Goal: Task Accomplishment & Management: Complete application form

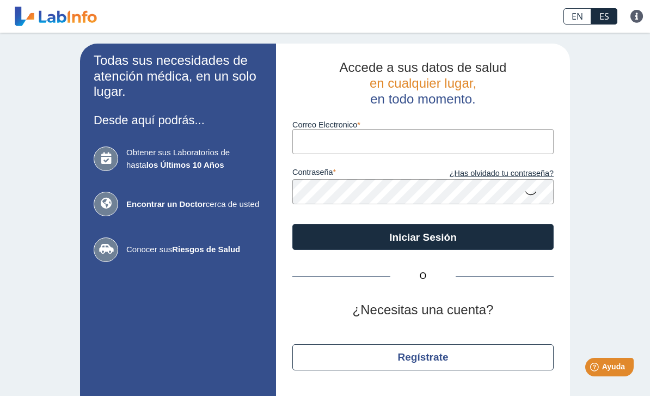
click at [511, 140] on input "Correo Electronico" at bounding box center [422, 141] width 261 height 24
type input "[PERSON_NAME]"
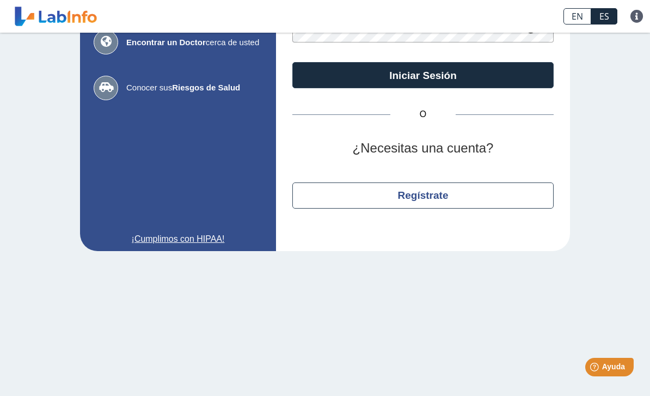
scroll to position [161, 0]
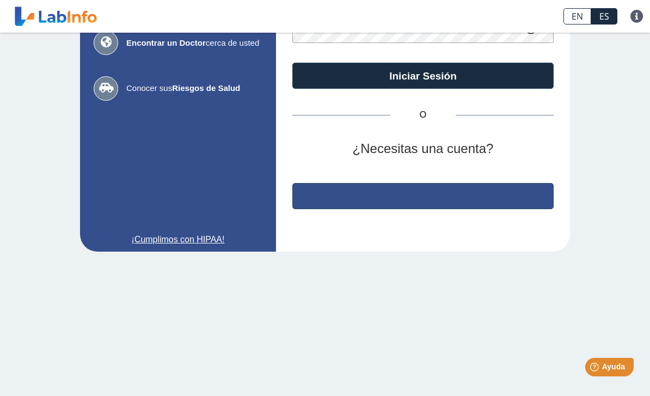
click at [468, 187] on button "Regístrate" at bounding box center [422, 196] width 261 height 26
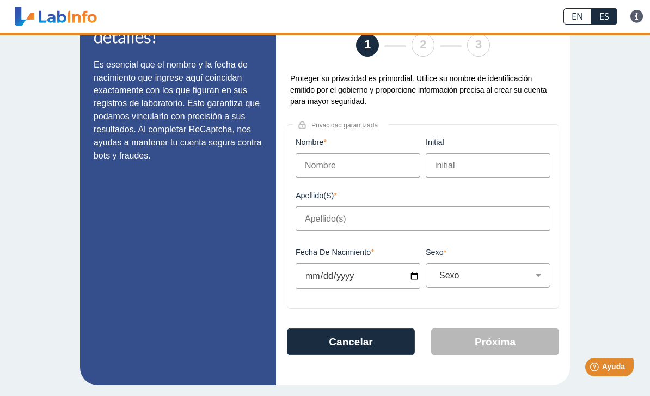
scroll to position [56, 0]
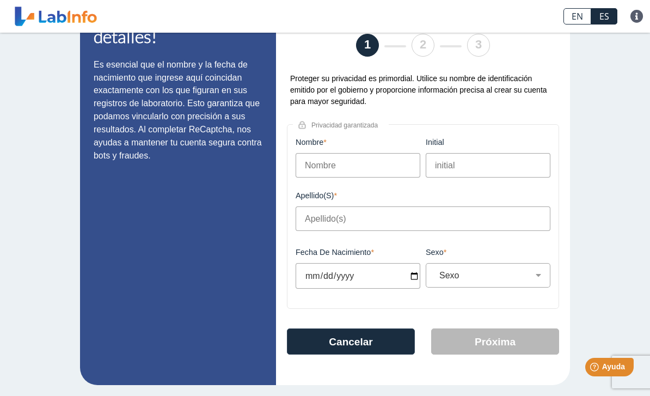
click at [367, 171] on input "Nombre" at bounding box center [357, 165] width 125 height 24
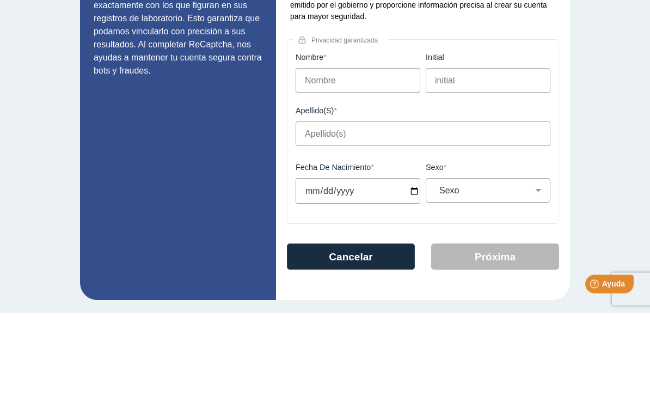
type input "[PERSON_NAME]"
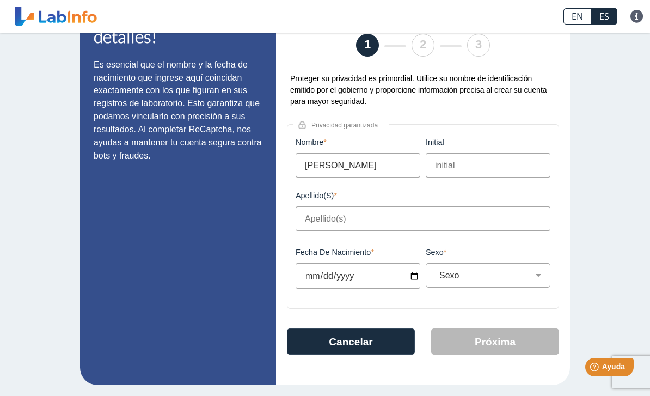
click at [478, 163] on input "initial" at bounding box center [487, 165] width 125 height 24
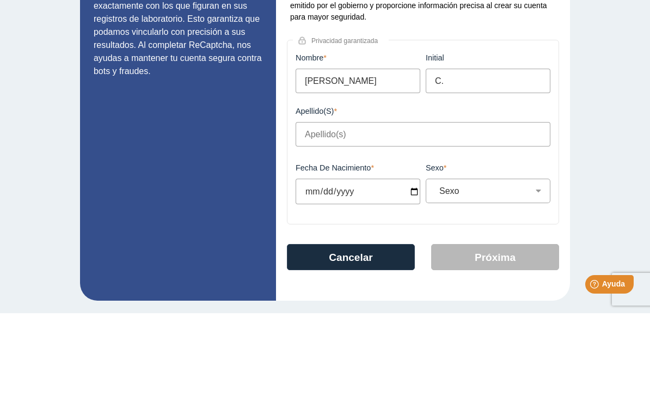
type input "C."
click at [472, 205] on input "Apellido(s)" at bounding box center [422, 217] width 255 height 24
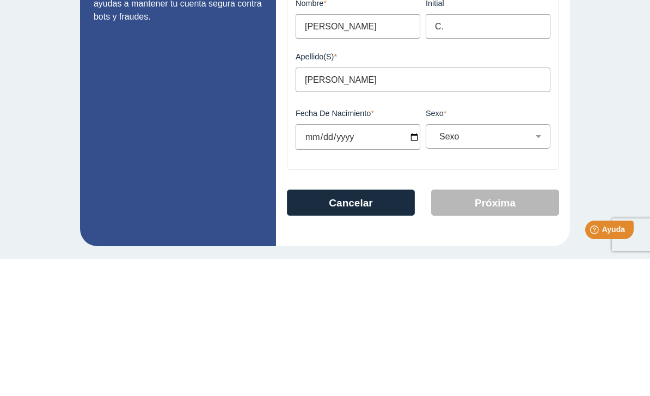
type input "[PERSON_NAME]"
click at [381, 261] on input "Fecha de Nacimiento" at bounding box center [357, 274] width 125 height 26
type input "[DATE]"
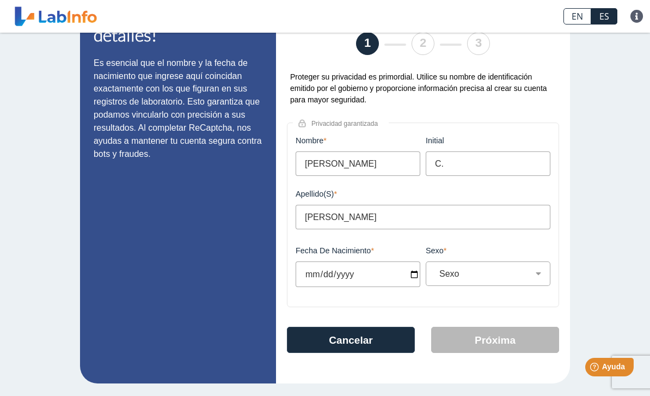
select select
type input "[DATE]"
click at [501, 276] on select "Sexo Masculino Femenino" at bounding box center [492, 273] width 115 height 10
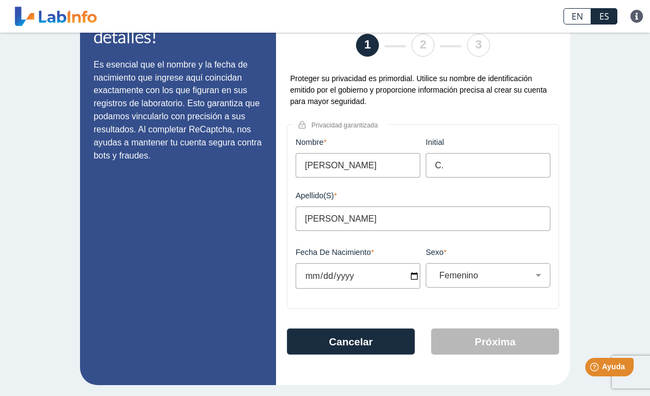
select select "F"
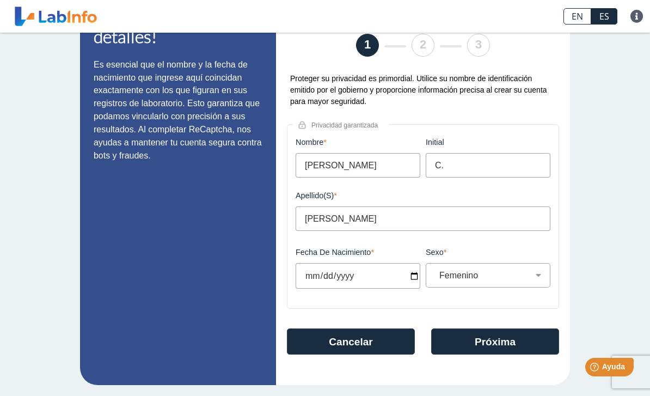
click at [490, 340] on button "Próxima" at bounding box center [495, 341] width 128 height 26
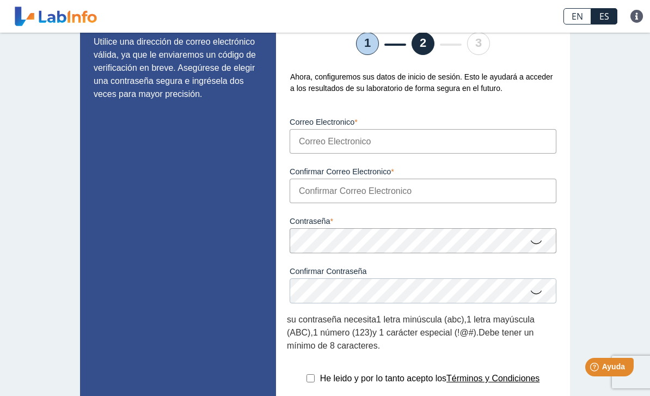
click at [390, 144] on input "Correo Electronico" at bounding box center [422, 141] width 267 height 24
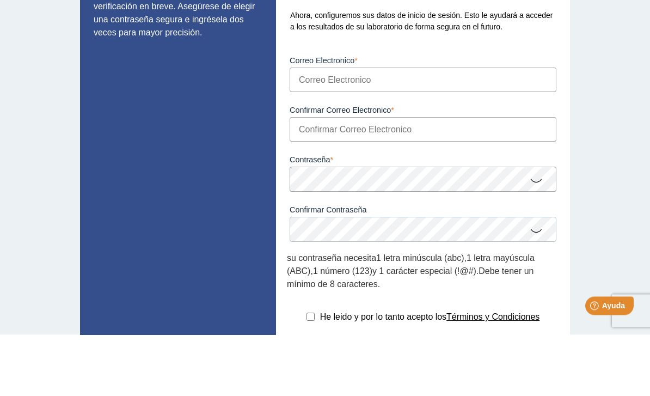
type input "[EMAIL_ADDRESS][DOMAIN_NAME]"
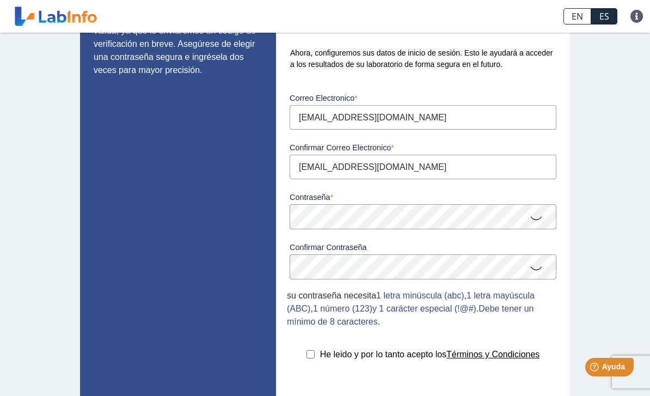
scroll to position [103, 0]
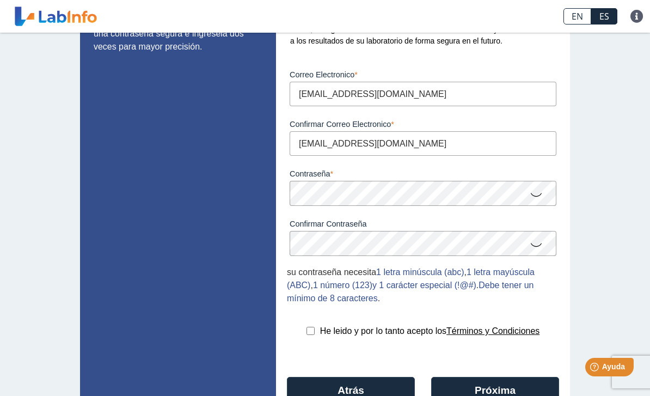
click at [537, 247] on icon at bounding box center [535, 243] width 13 height 21
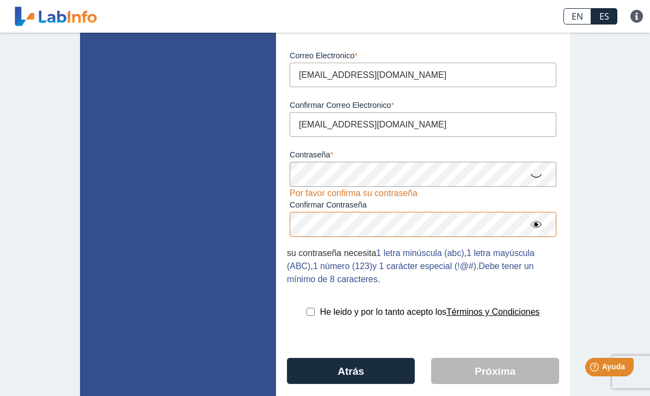
scroll to position [121, 0]
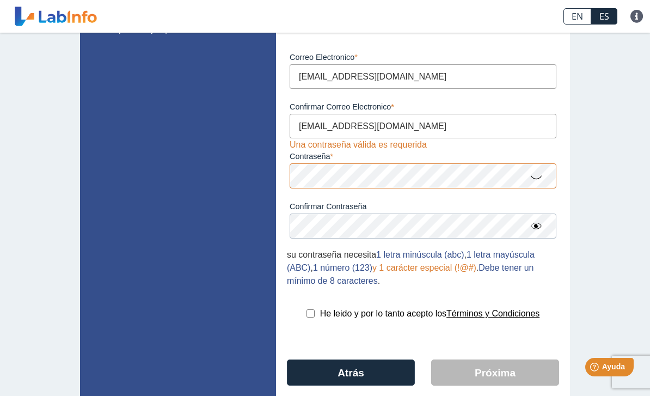
click at [306, 317] on input "checkbox" at bounding box center [310, 313] width 8 height 8
checkbox input "true"
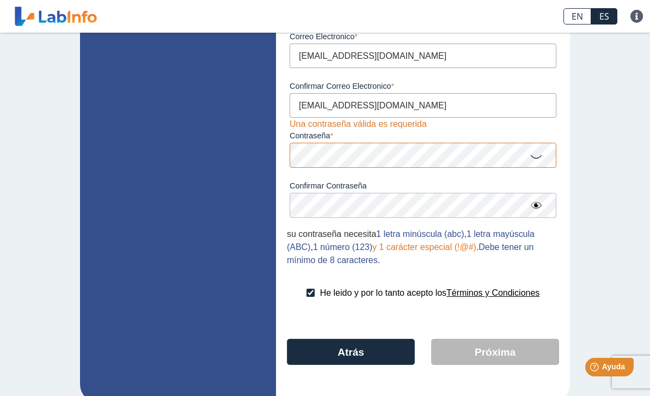
scroll to position [141, 0]
click at [540, 267] on div "su contraseña necesita 1 letra minúscula (abc) , 1 letra mayúscula (ABC) , 1 nú…" at bounding box center [423, 247] width 272 height 39
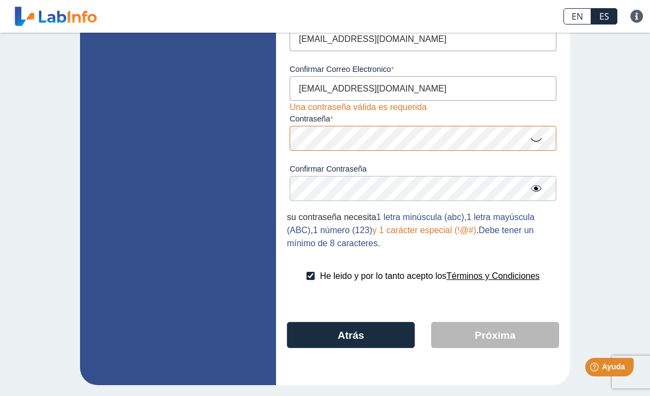
click at [362, 331] on button "Atrás" at bounding box center [351, 335] width 128 height 26
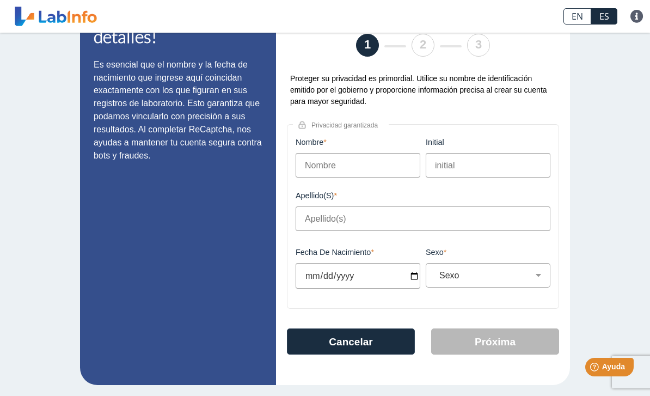
click at [392, 153] on input "Nombre" at bounding box center [357, 165] width 125 height 24
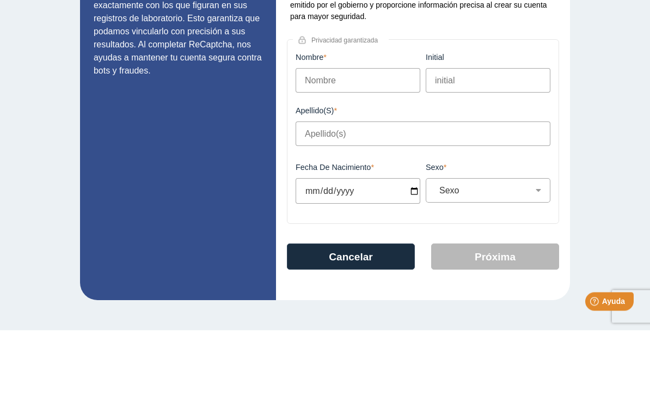
type input "[PERSON_NAME]"
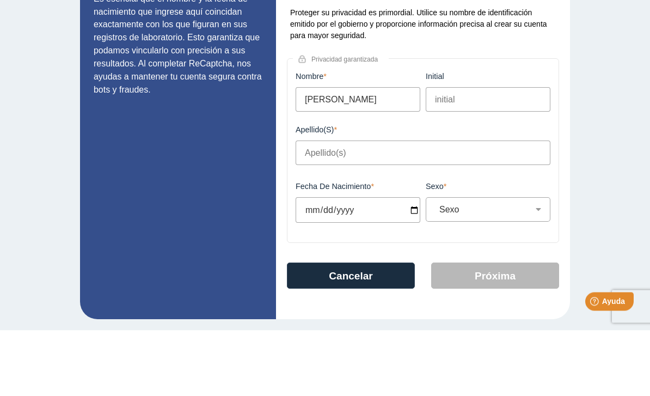
scroll to position [56, 0]
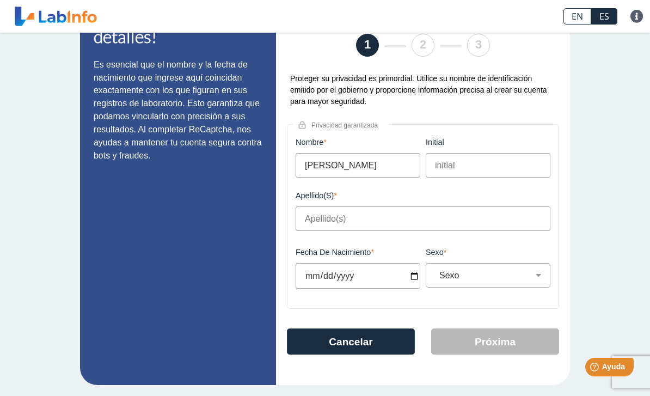
click at [477, 168] on input "initial" at bounding box center [487, 165] width 125 height 24
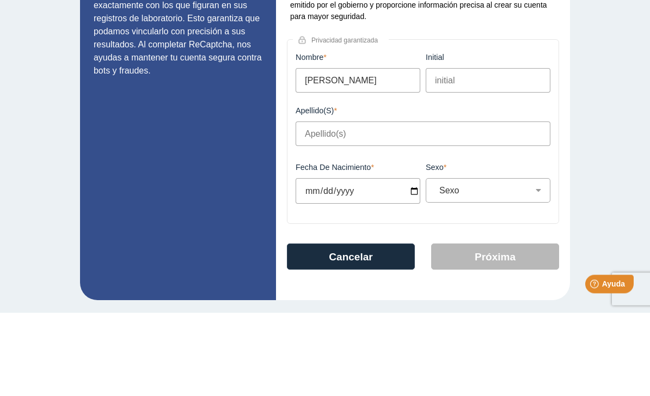
type input "c"
type input "C."
click at [382, 205] on input "Apellido(s)" at bounding box center [422, 217] width 255 height 24
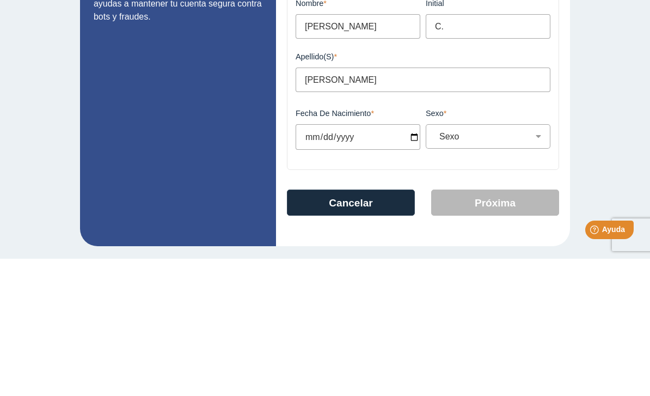
type input "[PERSON_NAME]"
click at [400, 261] on input "Fecha de Nacimiento" at bounding box center [357, 274] width 125 height 26
type input "[DATE]"
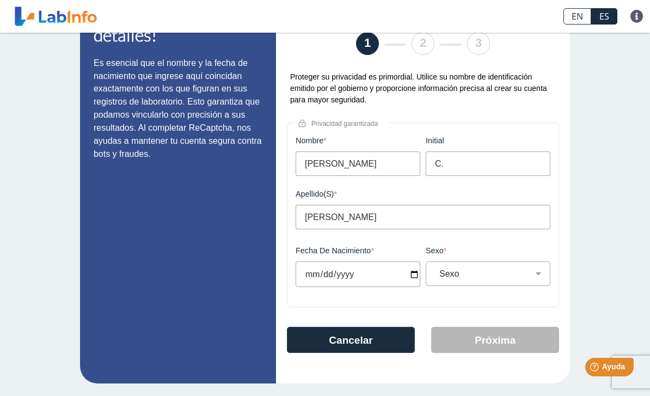
select select
click at [487, 274] on select "Sexo Masculino Femenino" at bounding box center [492, 273] width 115 height 10
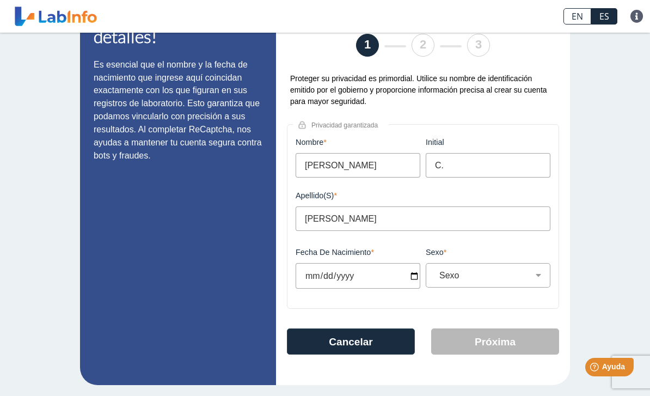
click at [385, 272] on input "[DATE]" at bounding box center [357, 276] width 125 height 26
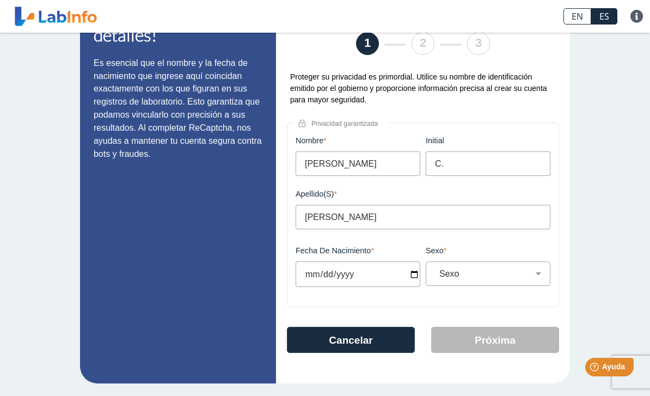
click at [387, 277] on input "[DATE]" at bounding box center [357, 274] width 125 height 26
type input "[DATE]"
click at [488, 279] on select "Sexo Masculino Femenino" at bounding box center [492, 273] width 115 height 10
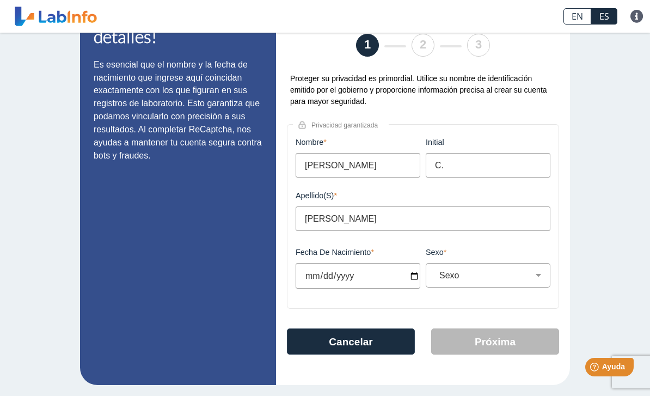
select select "F"
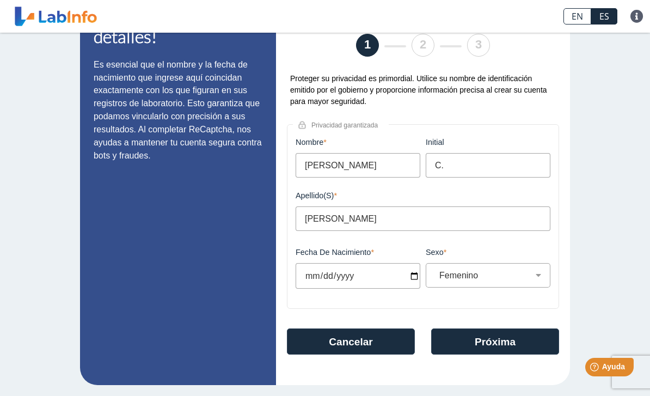
click at [516, 343] on button "Próxima" at bounding box center [495, 341] width 128 height 26
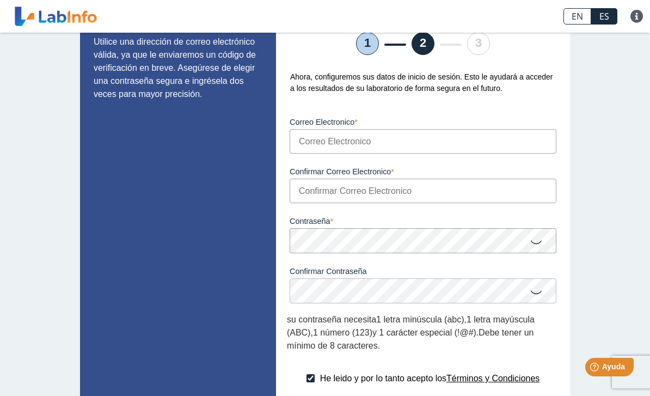
click at [495, 145] on input "Correo Electronico" at bounding box center [422, 141] width 267 height 24
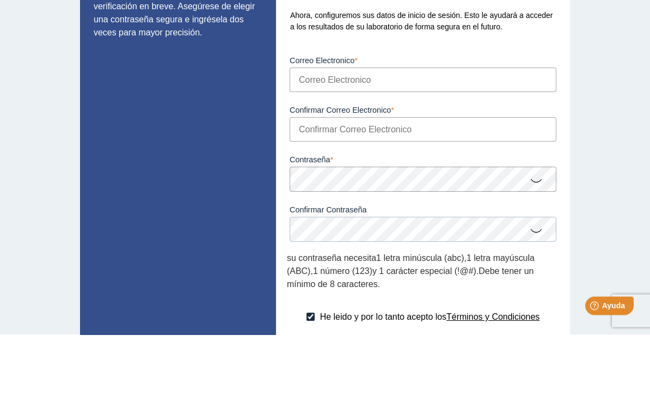
type input "[EMAIL_ADDRESS][DOMAIN_NAME]"
click at [498, 178] on input "Confirmar Correo Electronico" at bounding box center [422, 190] width 267 height 24
type input "[EMAIL_ADDRESS][DOMAIN_NAME]"
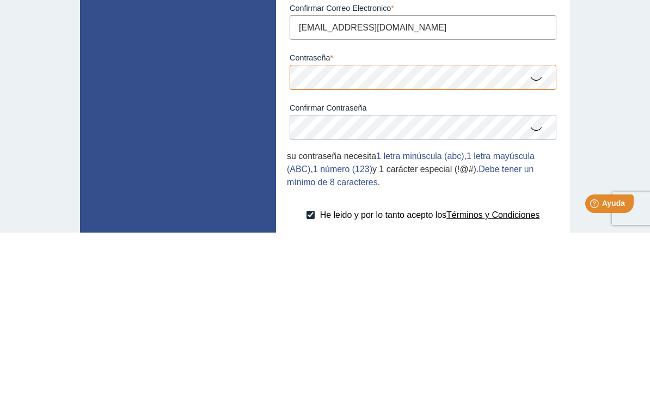
scroll to position [78, 0]
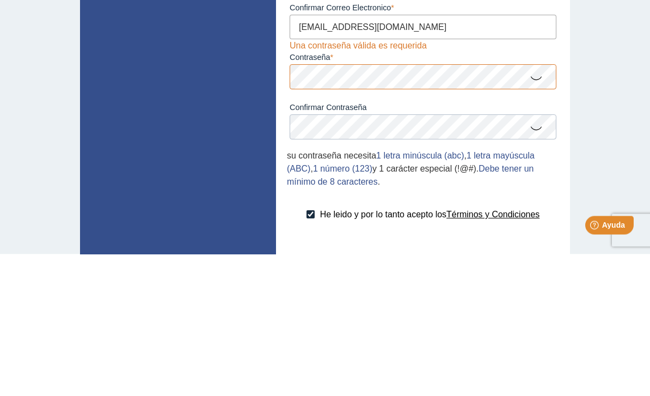
click at [536, 209] on icon at bounding box center [535, 219] width 13 height 21
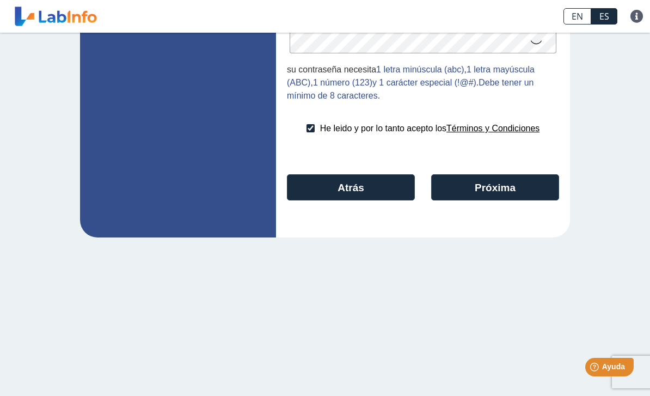
click at [538, 192] on button "Próxima" at bounding box center [495, 187] width 128 height 26
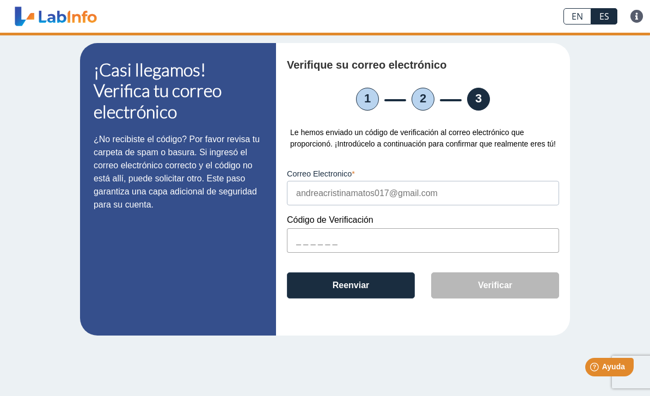
scroll to position [1, 0]
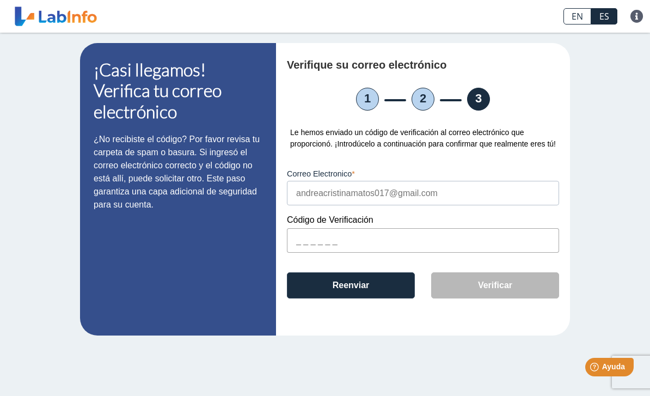
click at [355, 250] on input "text" at bounding box center [423, 240] width 272 height 24
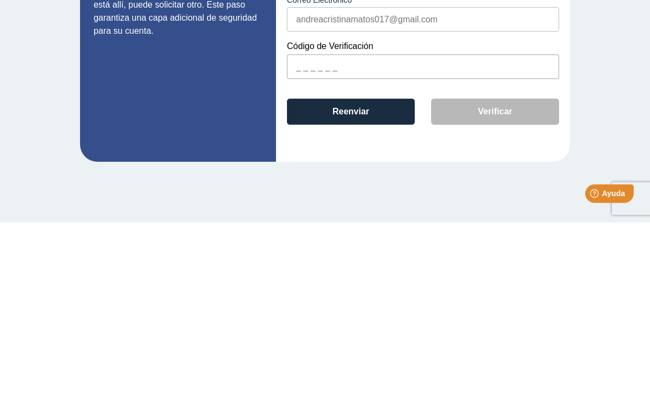
paste input "209702"
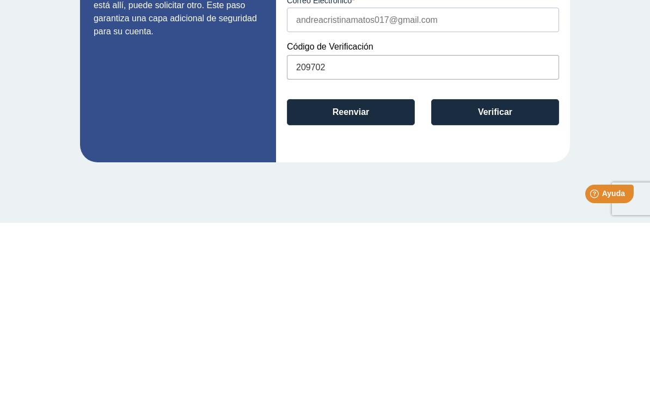
type input "209702"
click at [487, 272] on button "Verificar" at bounding box center [495, 285] width 128 height 26
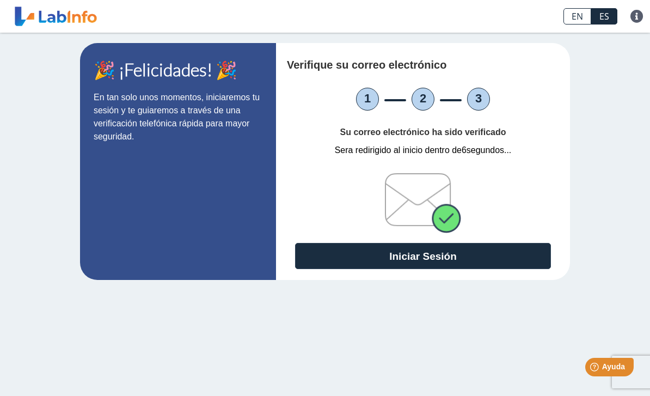
click at [507, 256] on button "Iniciar Sesión" at bounding box center [423, 256] width 256 height 26
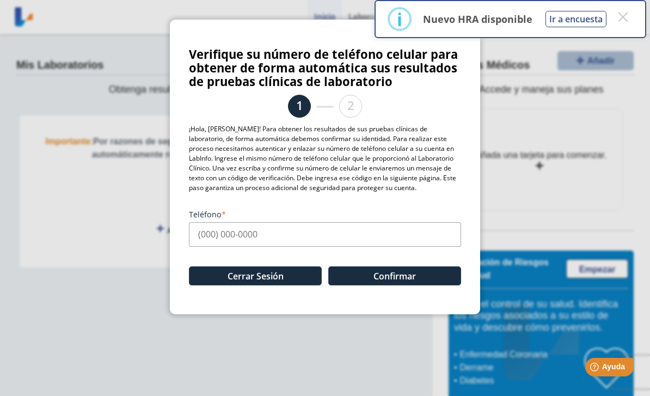
click at [360, 235] on input "Teléfono" at bounding box center [325, 234] width 272 height 24
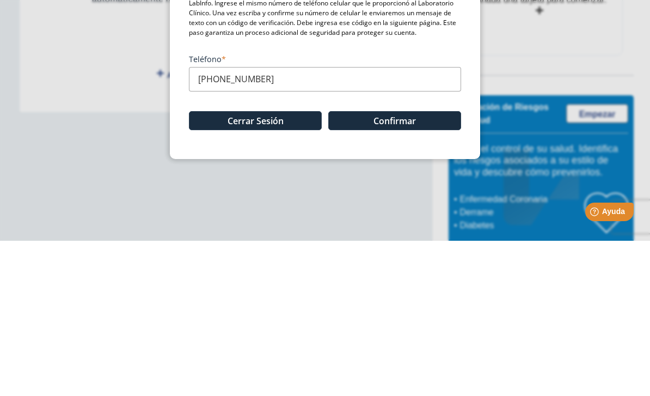
type input "[PHONE_NUMBER]"
click at [415, 266] on button "Confirmar" at bounding box center [394, 275] width 133 height 19
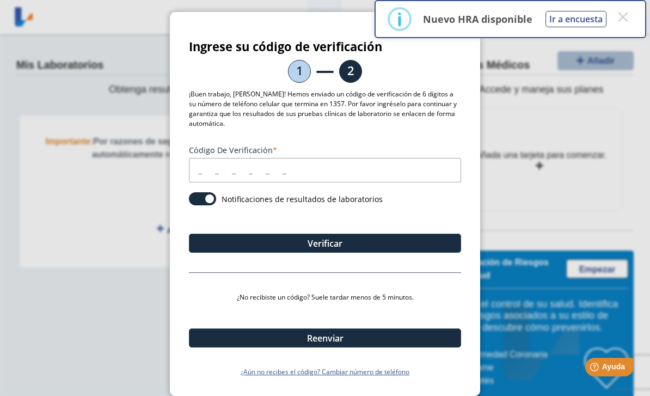
scroll to position [11, 0]
click at [621, 11] on button "×" at bounding box center [623, 17] width 20 height 20
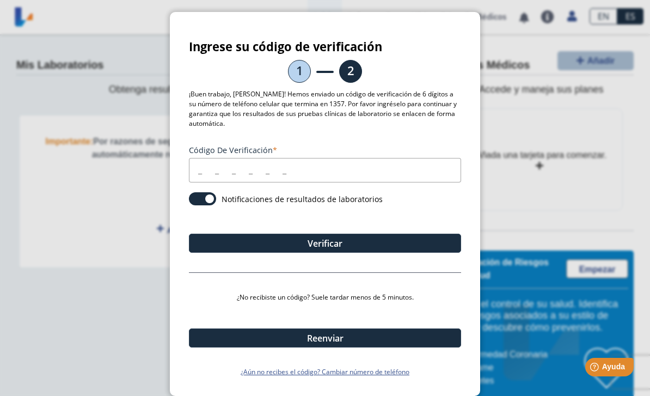
click at [331, 372] on link "¿Aún no recibes el código? Cambiar número de teléfono" at bounding box center [325, 372] width 272 height 10
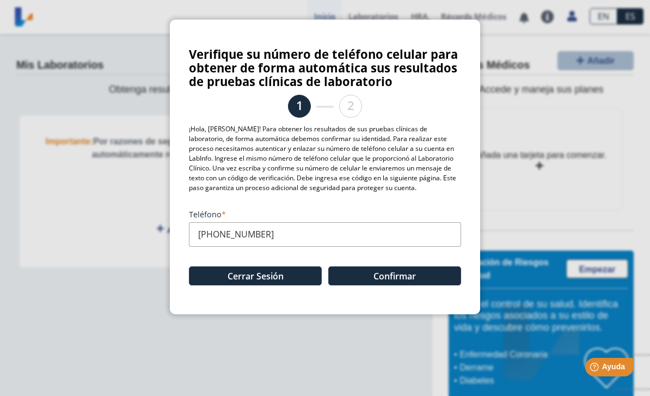
scroll to position [0, 0]
click at [337, 238] on input "[PHONE_NUMBER]" at bounding box center [325, 234] width 272 height 24
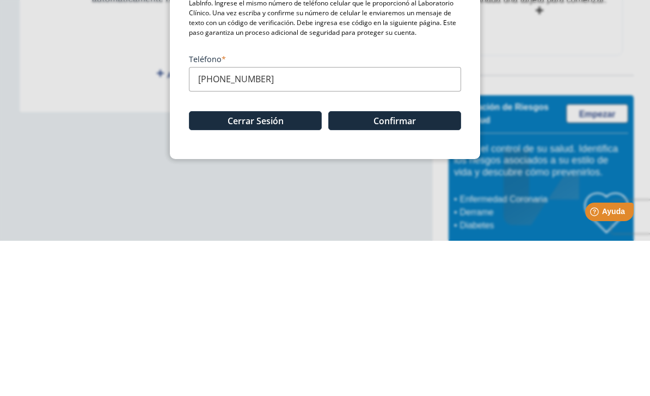
type input "[PHONE_NUMBER]"
click at [431, 266] on button "Confirmar" at bounding box center [394, 275] width 133 height 19
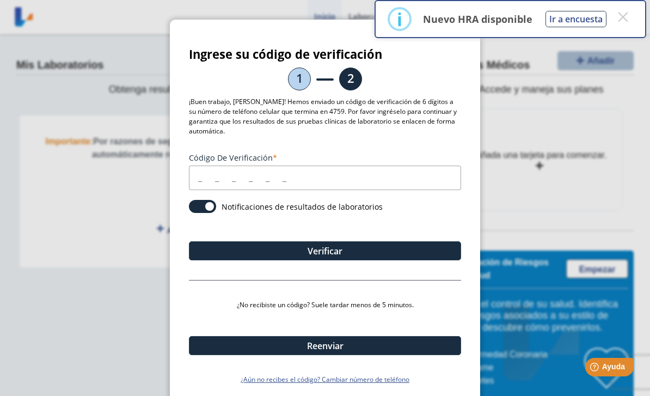
click at [624, 14] on button "×" at bounding box center [623, 17] width 20 height 20
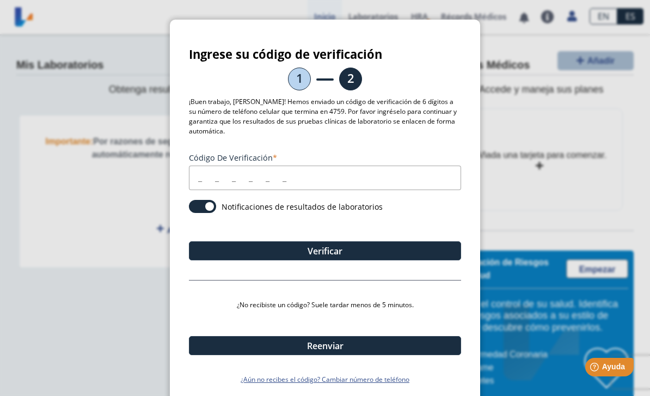
click at [301, 180] on input "Código de verificación" at bounding box center [325, 177] width 272 height 24
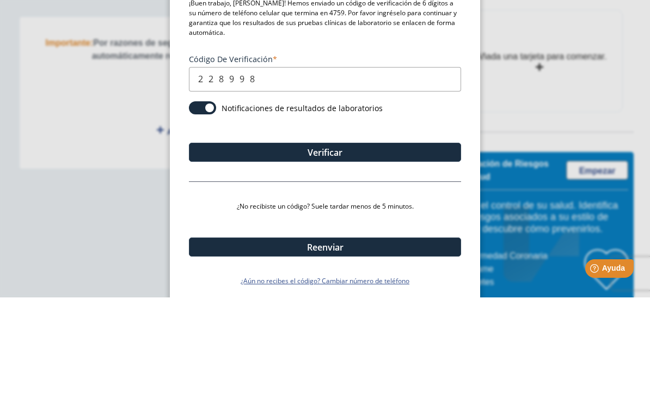
type input "228998"
click at [398, 241] on button "Verificar" at bounding box center [325, 250] width 272 height 19
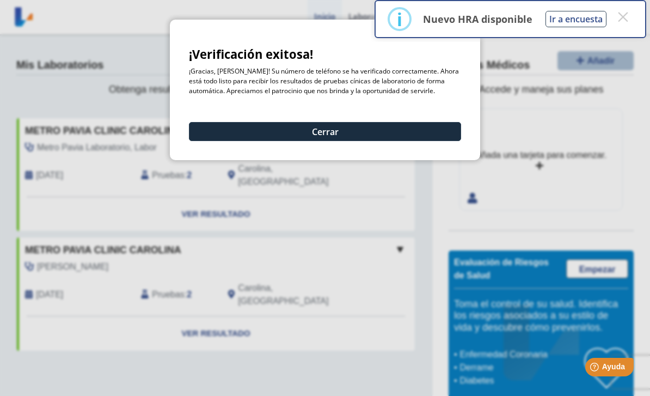
click at [396, 133] on button "Cerrar" at bounding box center [325, 131] width 272 height 19
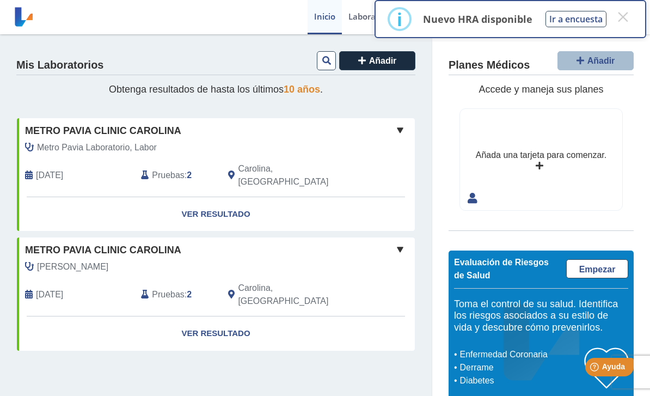
click at [615, 19] on button "×" at bounding box center [623, 17] width 20 height 20
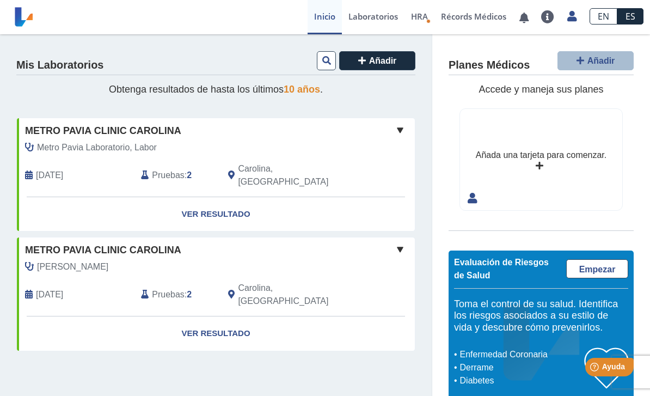
click at [252, 197] on link "Ver Resultado" at bounding box center [216, 214] width 398 height 34
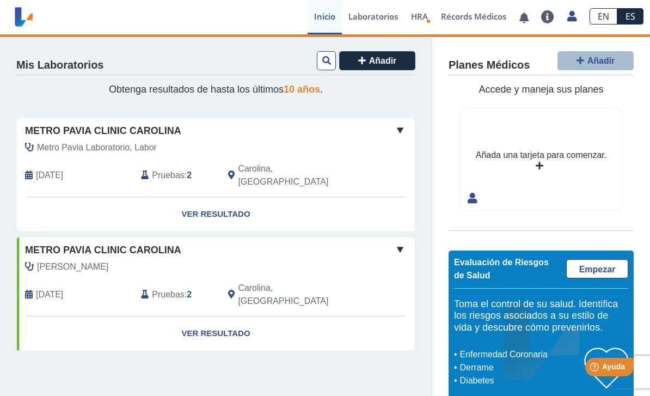
click at [229, 197] on link "Ver Resultado" at bounding box center [216, 214] width 398 height 34
click at [228, 197] on link "Ver Resultado" at bounding box center [216, 214] width 398 height 34
click at [224, 197] on link "Ver Resultado" at bounding box center [216, 214] width 398 height 34
click at [225, 197] on link "Ver Resultado" at bounding box center [216, 214] width 398 height 34
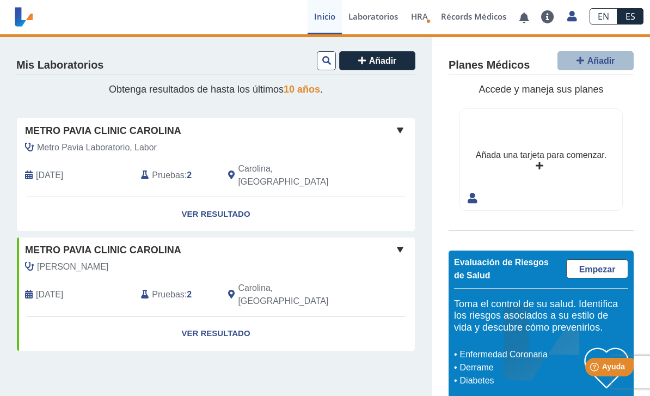
click at [227, 198] on link "Ver Resultado" at bounding box center [216, 214] width 398 height 34
click at [231, 200] on link "Ver Resultado" at bounding box center [216, 214] width 398 height 34
click at [218, 316] on link "Ver Resultado" at bounding box center [216, 333] width 398 height 34
click at [219, 316] on link "Ver Resultado" at bounding box center [216, 333] width 398 height 34
click at [184, 202] on link "Ver Resultado" at bounding box center [216, 214] width 398 height 34
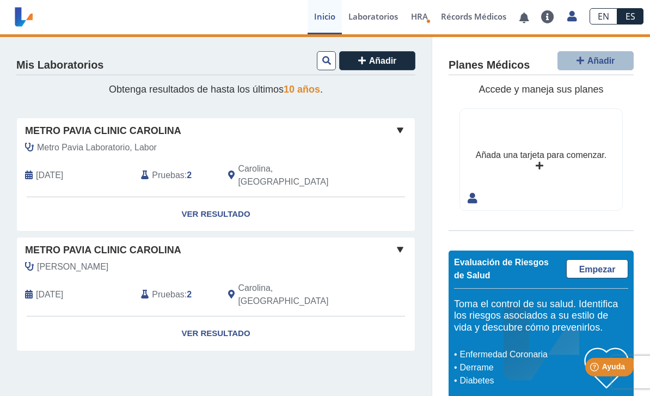
click at [182, 201] on link "Ver Resultado" at bounding box center [216, 214] width 398 height 34
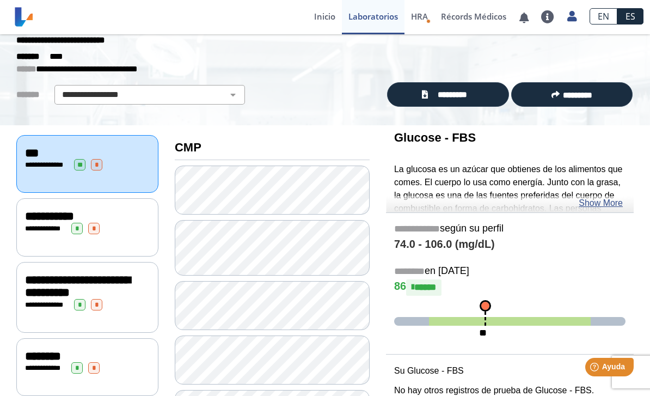
scroll to position [35, 0]
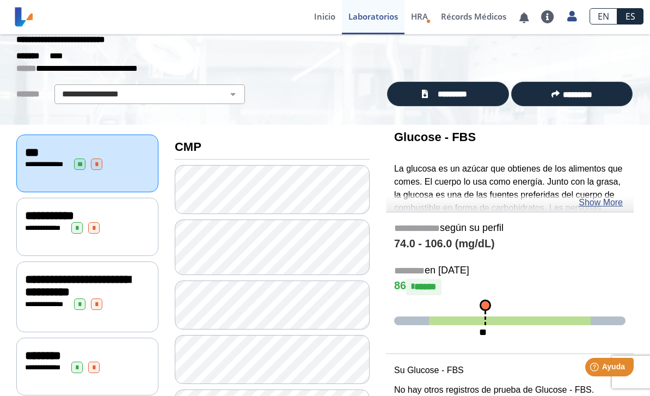
click at [571, 18] on icon at bounding box center [571, 16] width 9 height 8
click at [533, 50] on link "Perfil" at bounding box center [521, 50] width 123 height 33
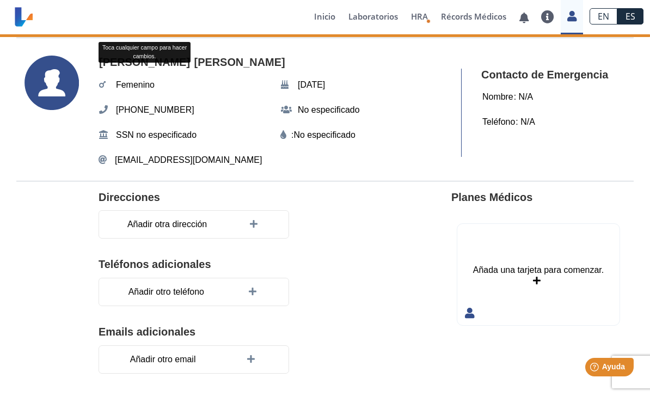
click at [416, 208] on section "Direcciones Añadir otra dirección Teléfonos adicionales Añadir otro teléfono Em…" at bounding box center [324, 292] width 617 height 222
click at [324, 14] on link "Inicio" at bounding box center [324, 17] width 34 height 34
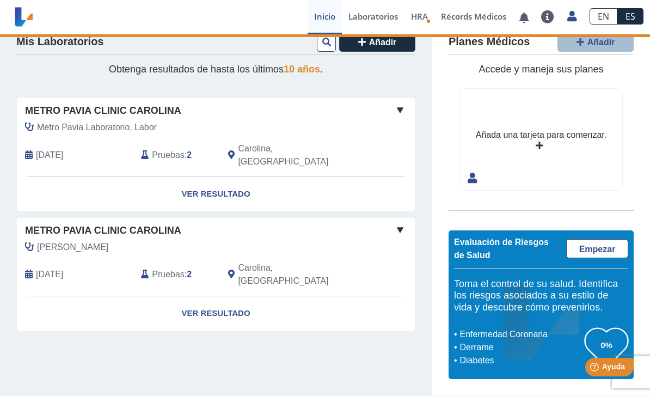
scroll to position [1, 0]
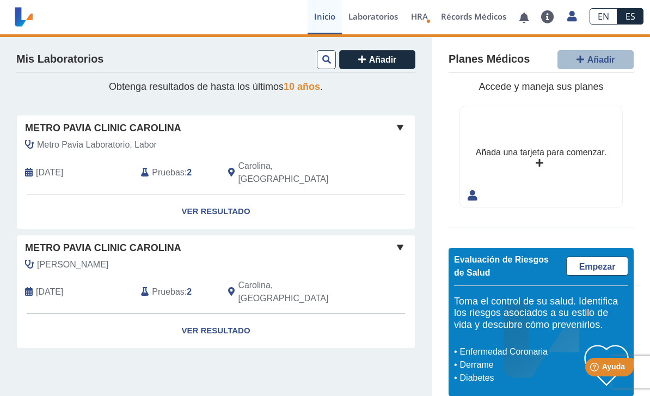
click at [210, 313] on link "Ver Resultado" at bounding box center [216, 330] width 398 height 34
click at [197, 313] on link "Ver Resultado" at bounding box center [216, 330] width 398 height 34
click at [193, 313] on link "Ver Resultado" at bounding box center [216, 330] width 398 height 34
click at [189, 195] on link "Ver Resultado" at bounding box center [216, 211] width 398 height 34
click at [408, 235] on div "Metro [PERSON_NAME] Clinic [PERSON_NAME] [PERSON_NAME][DATE] Pruebas : 2 Caroli…" at bounding box center [216, 274] width 398 height 78
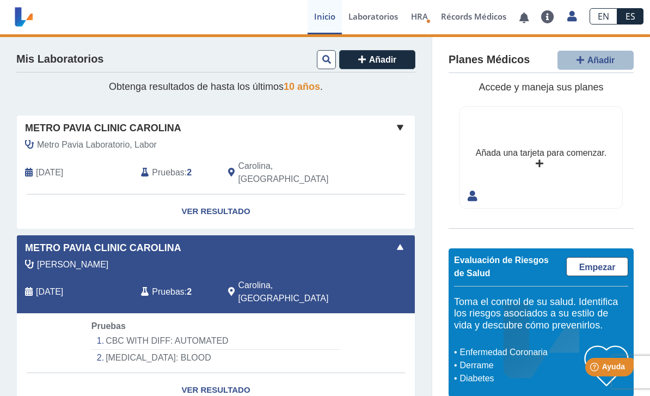
click at [399, 240] on span at bounding box center [399, 246] width 13 height 13
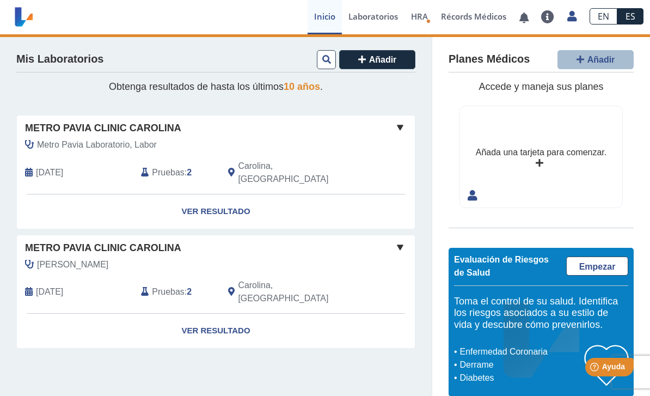
click at [399, 240] on span at bounding box center [399, 246] width 13 height 13
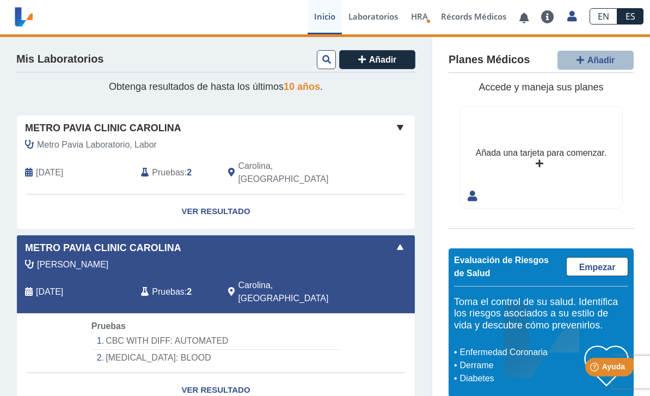
click at [398, 127] on span at bounding box center [399, 127] width 13 height 13
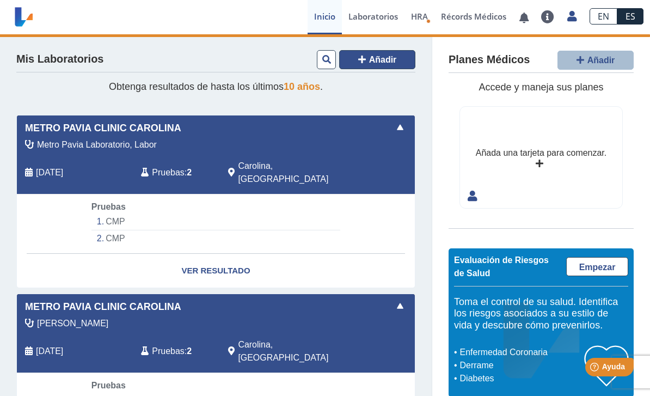
click at [398, 58] on button "Añadir" at bounding box center [377, 59] width 76 height 19
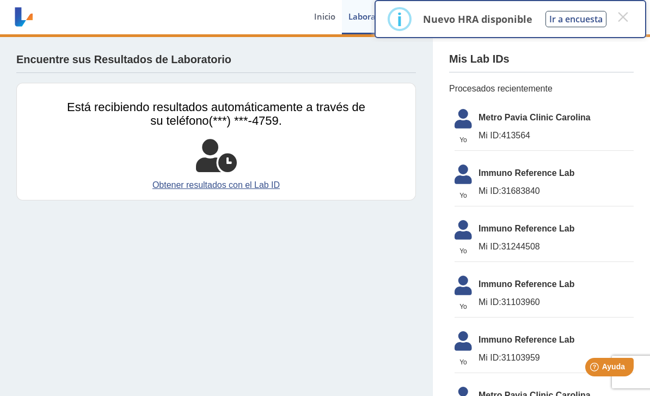
click at [261, 183] on link "Obtener resultados con el Lab ID" at bounding box center [216, 184] width 298 height 13
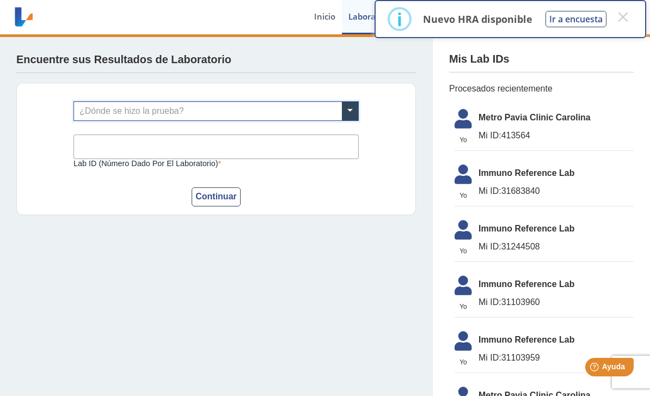
click at [622, 16] on button "×" at bounding box center [623, 17] width 20 height 20
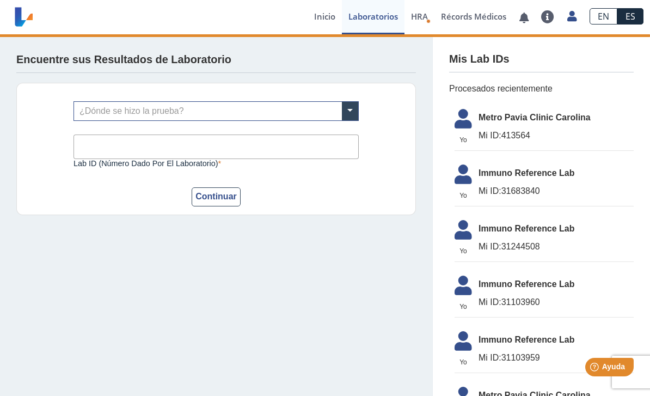
click at [422, 21] on span "HRA" at bounding box center [419, 16] width 17 height 11
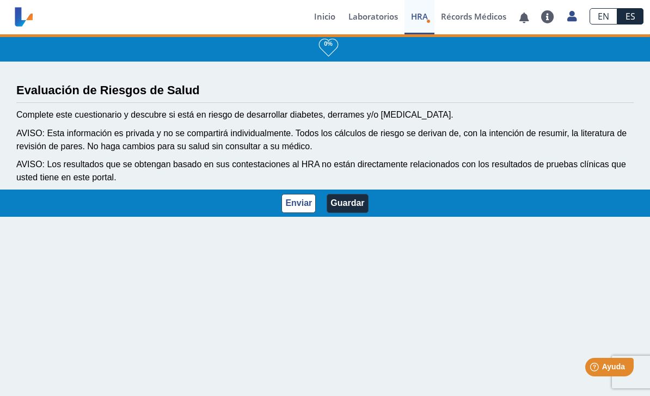
click at [487, 16] on link "Récords Médicos" at bounding box center [473, 17] width 78 height 34
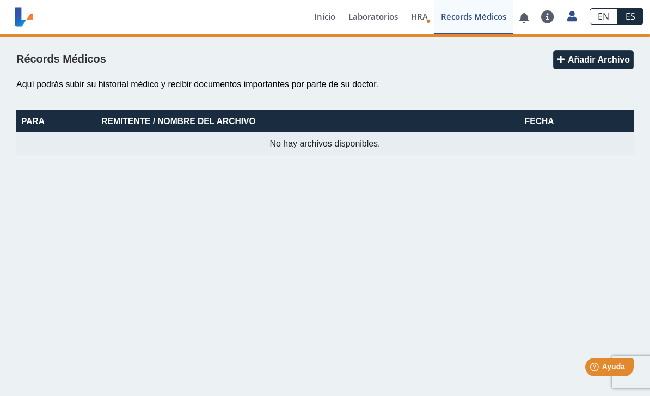
click at [573, 19] on icon at bounding box center [571, 16] width 9 height 8
click at [536, 47] on link "Perfil" at bounding box center [521, 50] width 123 height 33
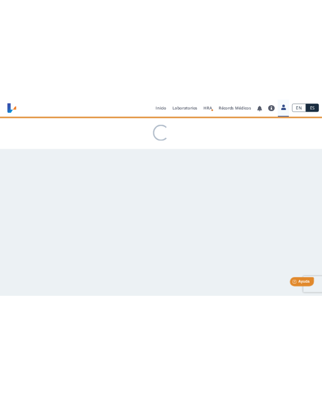
scroll to position [1, 0]
